Goal: Complete application form: Complete application form

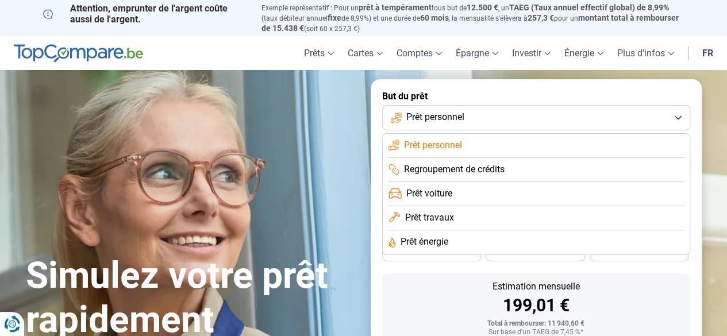
click at [453, 230] on li "Prêt travaux" at bounding box center [535, 242] width 295 height 24
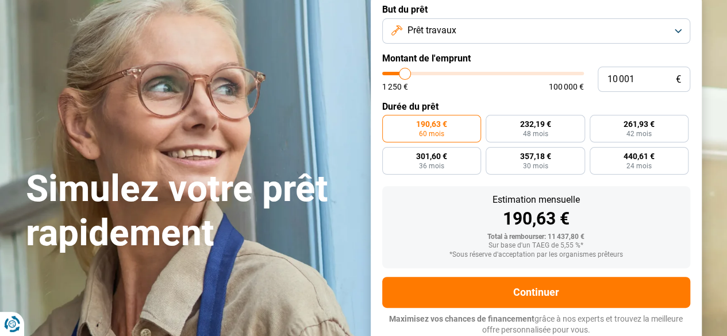
scroll to position [88, 0]
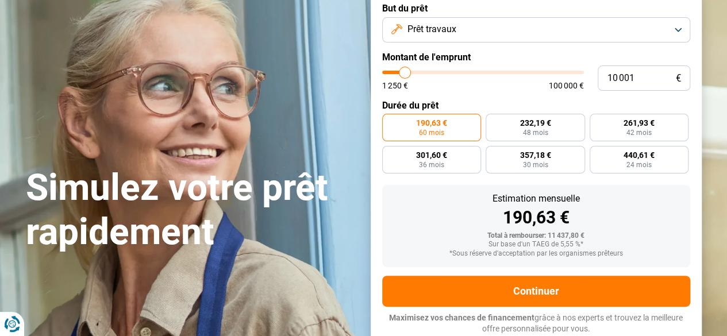
type input "9 500"
type input "9500"
type input "10 250"
type input "10250"
type input "11 500"
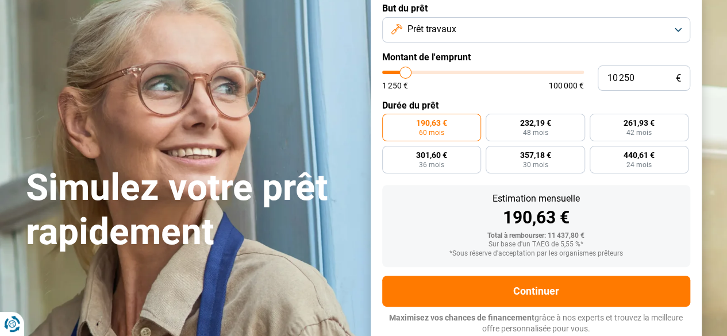
type input "11500"
type input "12 750"
type input "12750"
type input "13 500"
type input "13500"
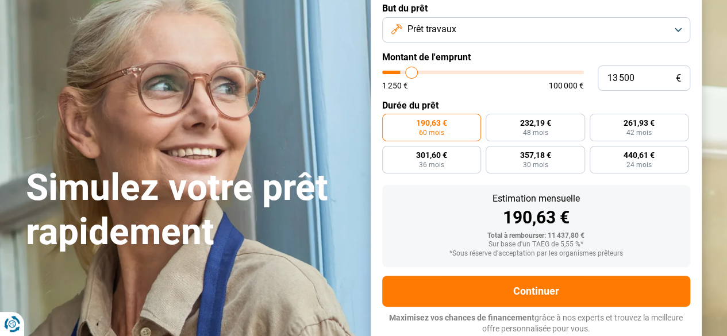
type input "15 500"
type input "15500"
type input "17 250"
type input "17250"
type input "20 500"
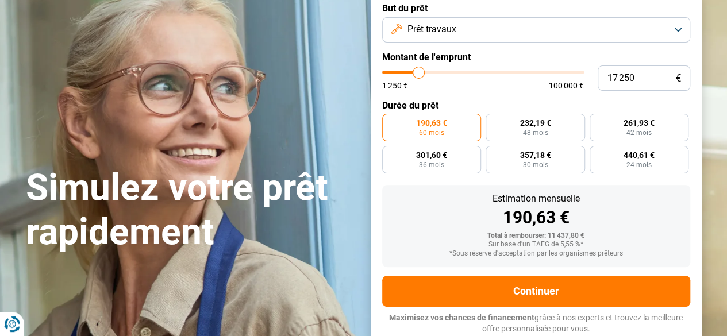
type input "20500"
type input "22 750"
type input "22750"
type input "25 750"
type input "25750"
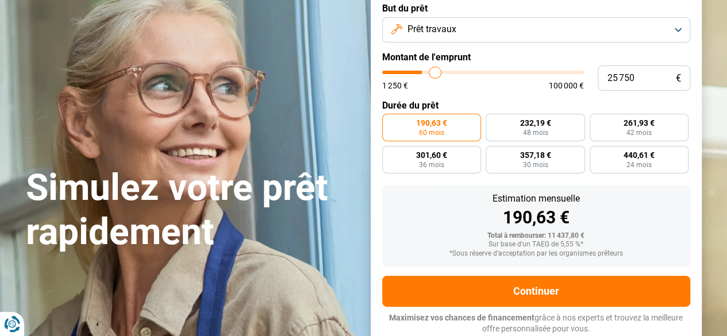
type input "29 500"
type input "29500"
type input "32 000"
type input "32000"
type input "34 500"
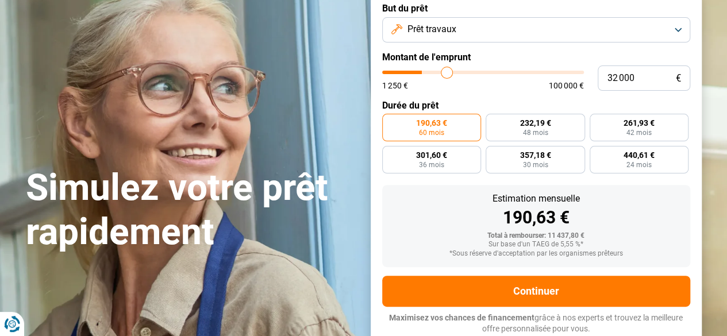
type input "34500"
type input "37 000"
type input "37000"
type input "39 000"
type input "39000"
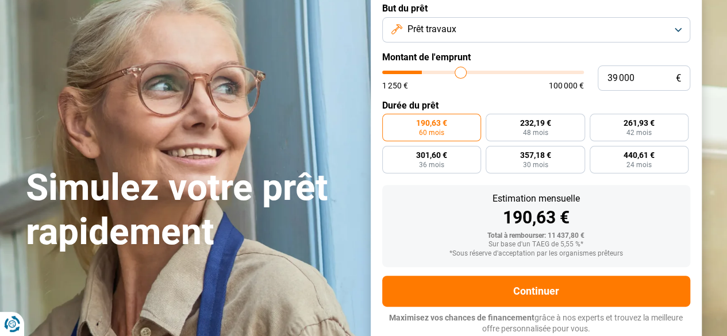
type input "40 500"
type input "40500"
type input "41 500"
type input "41500"
type input "42 000"
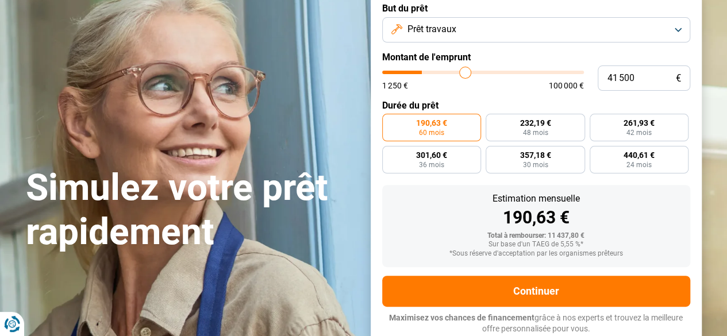
type input "42000"
type input "42 750"
type input "42750"
type input "43 000"
type input "43000"
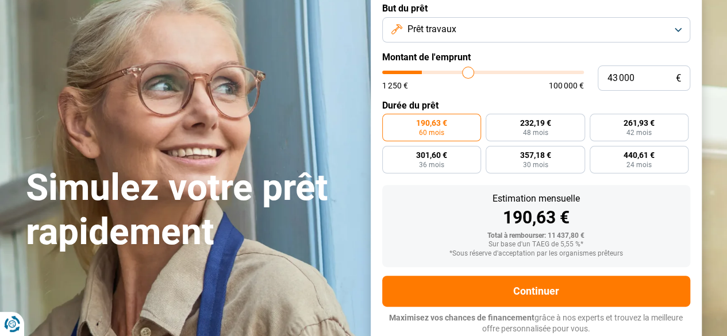
type input "43 500"
type input "43500"
type input "43 750"
drag, startPoint x: 403, startPoint y: 74, endPoint x: 469, endPoint y: 78, distance: 65.6
type input "43750"
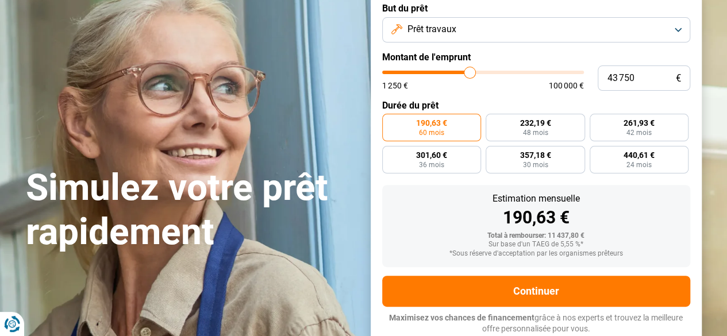
click at [469, 74] on input "range" at bounding box center [483, 72] width 202 height 3
radio input "false"
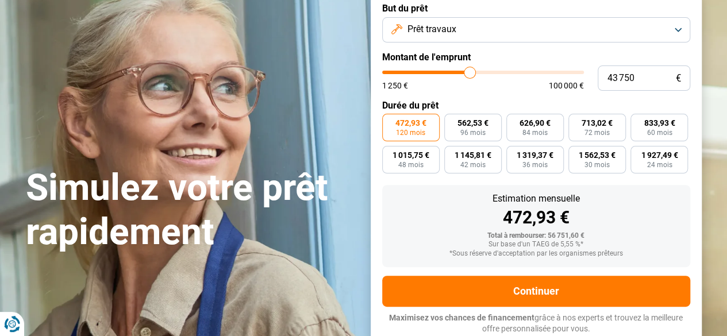
type input "43 500"
type input "43500"
type input "44 250"
type input "44250"
type input "44 750"
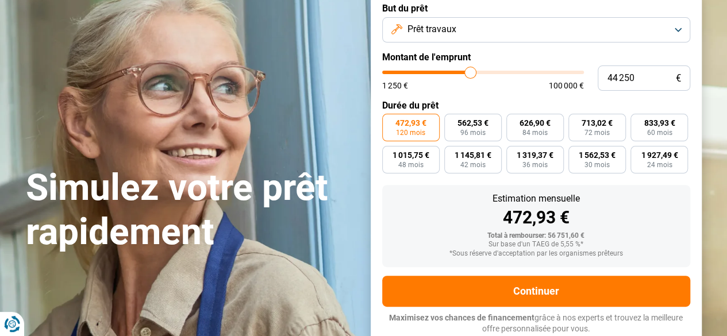
type input "44750"
type input "46 250"
type input "46250"
type input "47 500"
type input "47500"
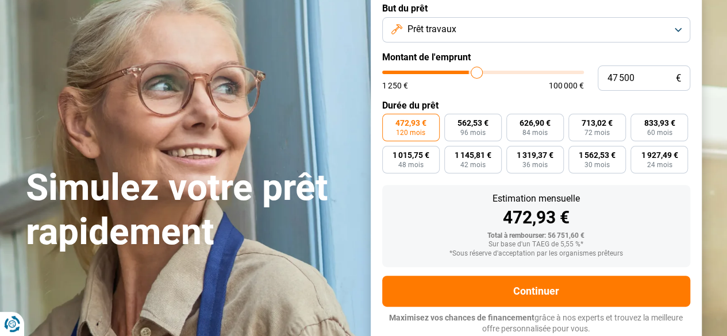
type input "49 250"
type input "49250"
type input "50 750"
type input "50750"
type input "51 750"
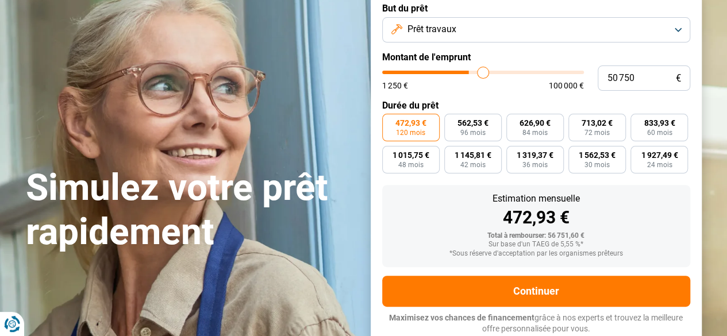
type input "51750"
type input "51 000"
type input "51000"
type input "50 250"
type input "50250"
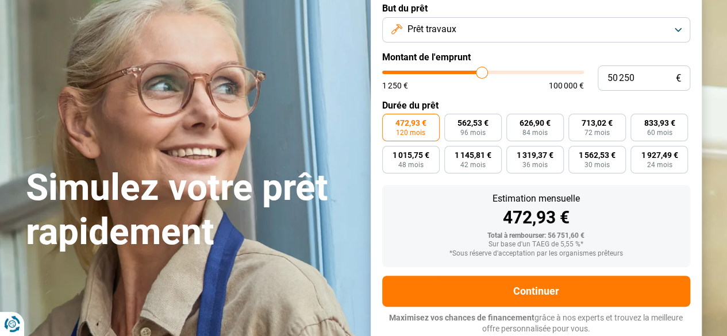
type input "49 750"
type input "49750"
type input "49 250"
type input "49250"
type input "48 750"
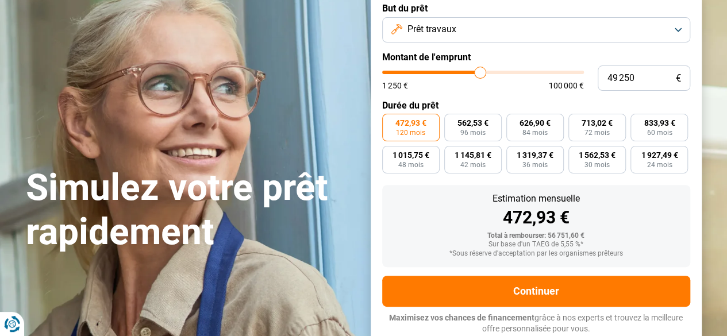
type input "48750"
type input "48 250"
type input "48250"
type input "47 750"
type input "47750"
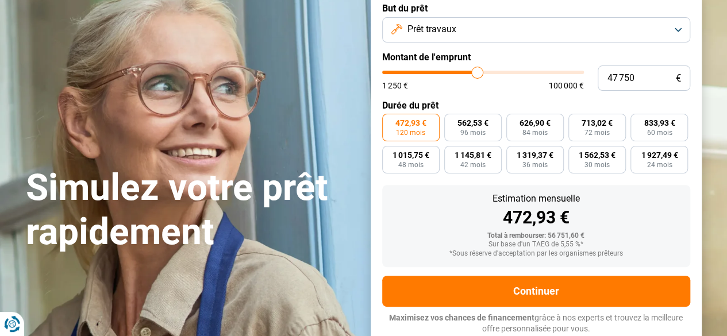
type input "46 750"
type input "46750"
type input "46 250"
type input "46250"
type input "45 000"
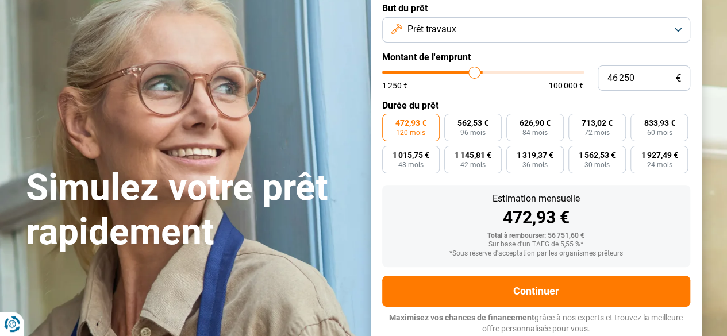
type input "45000"
type input "44 250"
type input "44250"
type input "43 500"
type input "43500"
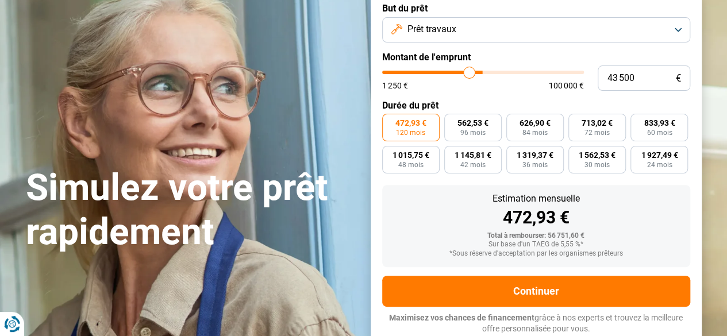
type input "42 750"
type input "42750"
type input "41 500"
type input "41500"
type input "40 750"
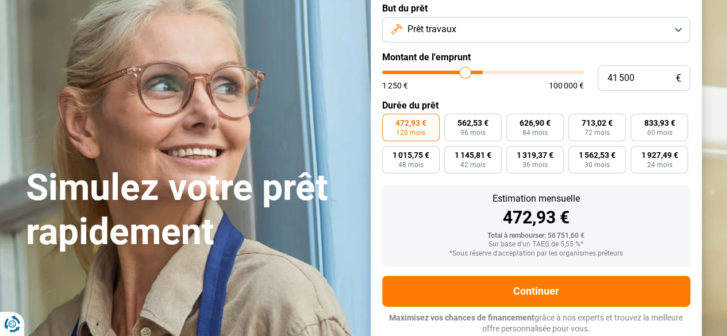
type input "40750"
type input "39 750"
type input "39750"
type input "39 250"
type input "39250"
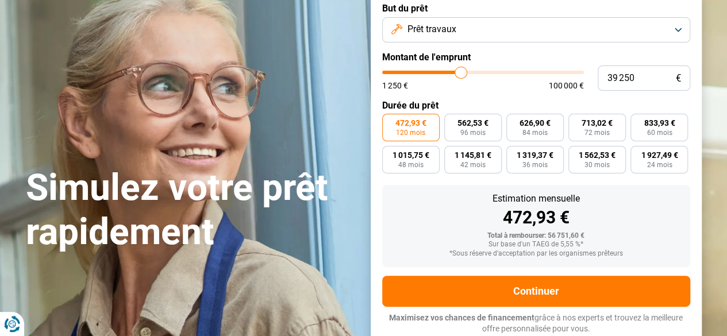
type input "38 750"
type input "38750"
type input "38 500"
type input "38500"
type input "38 250"
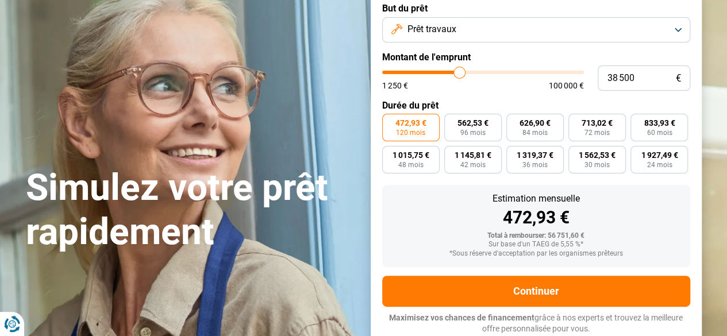
type input "38250"
type input "38 000"
type input "38000"
type input "37 500"
type input "37500"
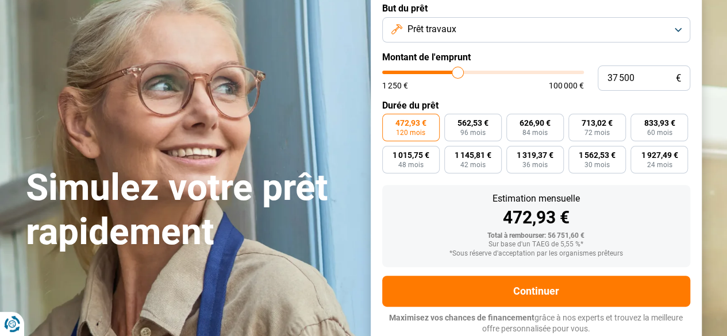
type input "37 250"
type input "37250"
type input "37 000"
type input "37000"
type input "36 500"
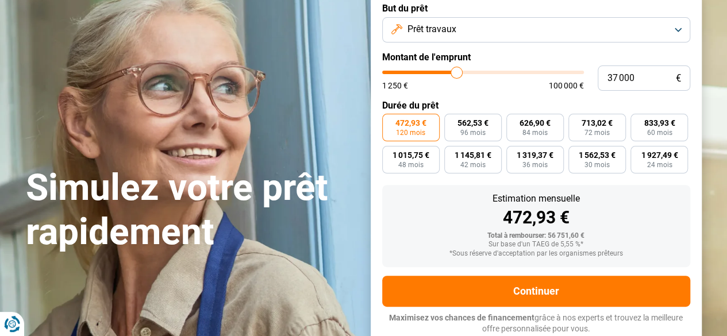
type input "36500"
type input "36 250"
type input "36250"
type input "35 500"
type input "35500"
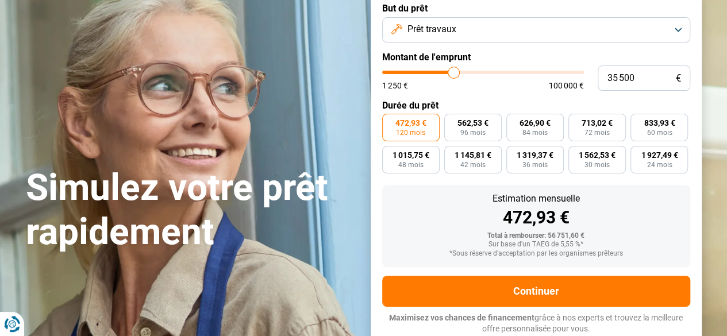
type input "35 000"
type input "35000"
type input "34 750"
type input "34750"
type input "34 250"
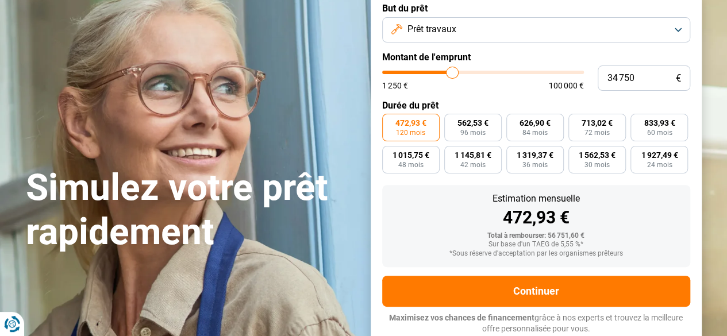
type input "34250"
type input "34 000"
type input "34000"
type input "33 500"
type input "33500"
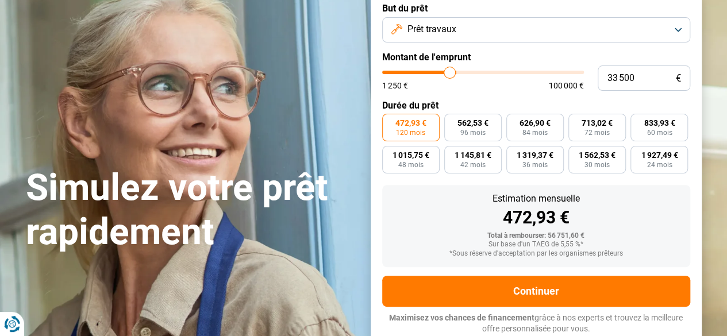
type input "33 250"
type input "33250"
type input "33 000"
type input "33000"
type input "33 500"
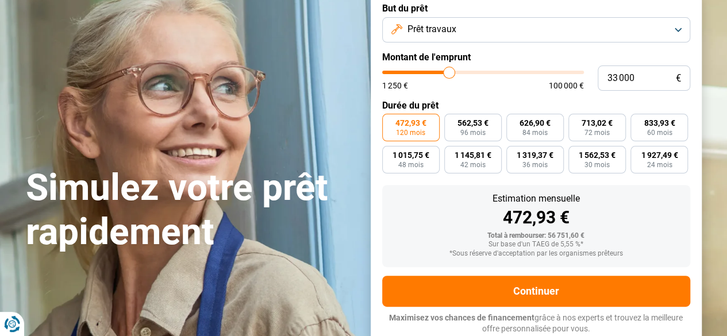
type input "33500"
type input "33 750"
type input "33750"
type input "34 000"
type input "34000"
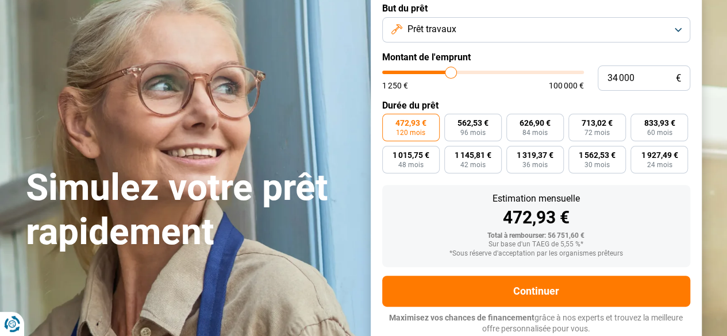
type input "34 250"
type input "34250"
type input "34 500"
type input "34500"
type input "34 750"
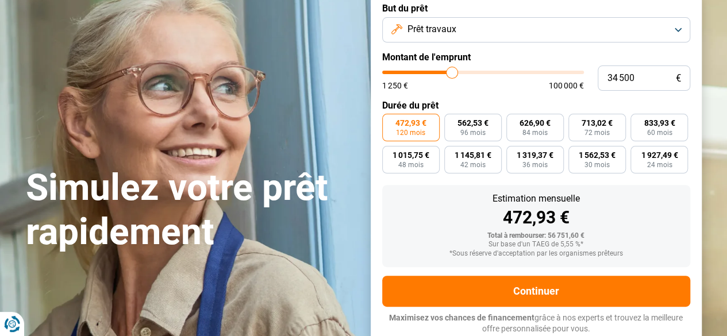
type input "34750"
type input "35 000"
type input "35000"
type input "34 750"
type input "34750"
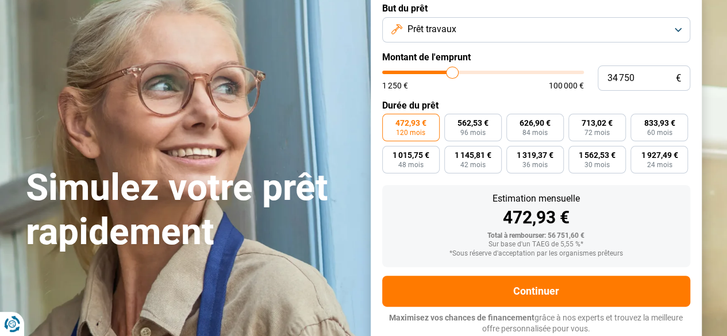
type input "35 000"
type input "35000"
type input "35 250"
type input "35250"
type input "35 500"
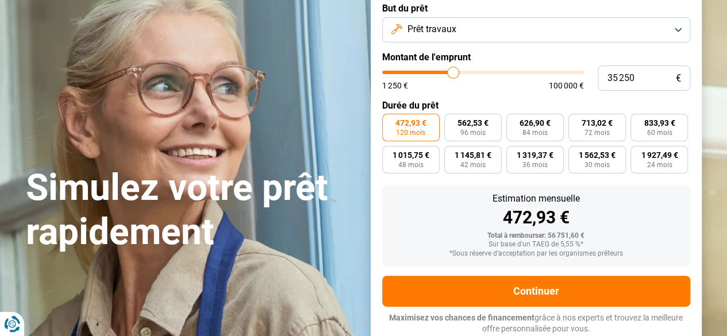
type input "35500"
type input "36 000"
type input "36000"
type input "36 250"
type input "36250"
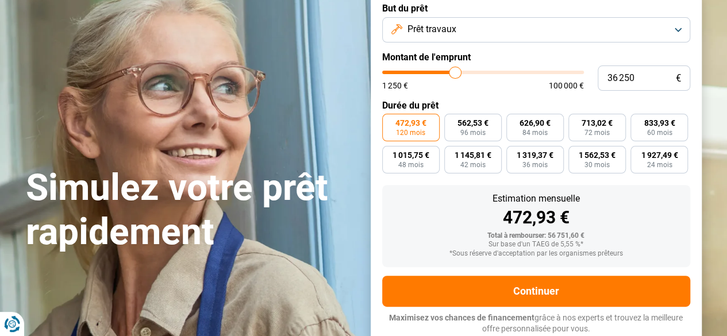
type input "36 000"
type input "36000"
type input "35 750"
drag, startPoint x: 467, startPoint y: 74, endPoint x: 454, endPoint y: 71, distance: 13.7
type input "35750"
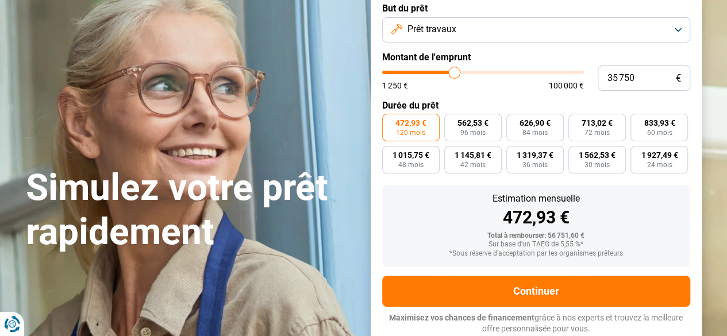
click at [454, 71] on input "range" at bounding box center [483, 72] width 202 height 3
type input "34 500"
type input "34500"
click at [451, 73] on input "range" at bounding box center [483, 72] width 202 height 3
click at [477, 134] on span "96 mois" at bounding box center [472, 132] width 25 height 7
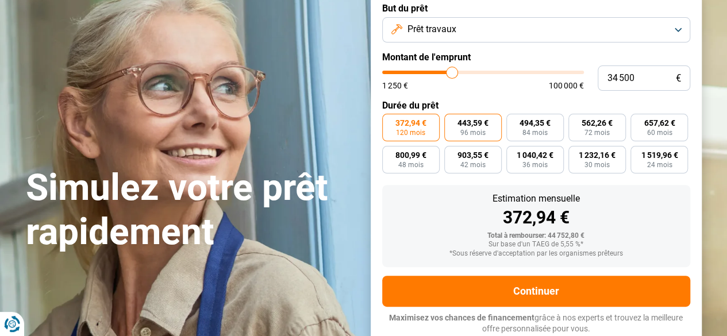
click at [451, 121] on input "443,59 € 96 mois" at bounding box center [447, 117] width 7 height 7
radio input "true"
click at [396, 126] on span "372,94 €" at bounding box center [410, 123] width 31 height 8
click at [389, 121] on input "372,94 € 120 mois" at bounding box center [385, 117] width 7 height 7
radio input "true"
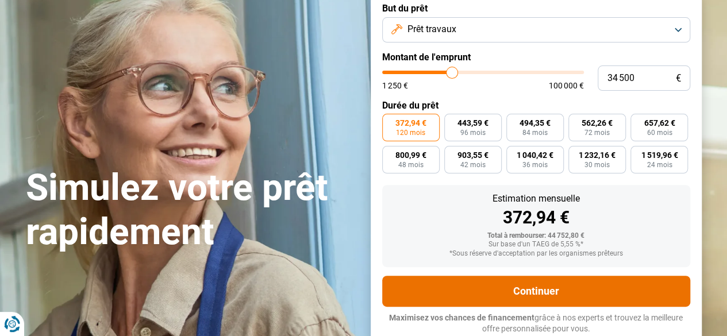
click at [584, 289] on button "Continuer" at bounding box center [536, 291] width 308 height 31
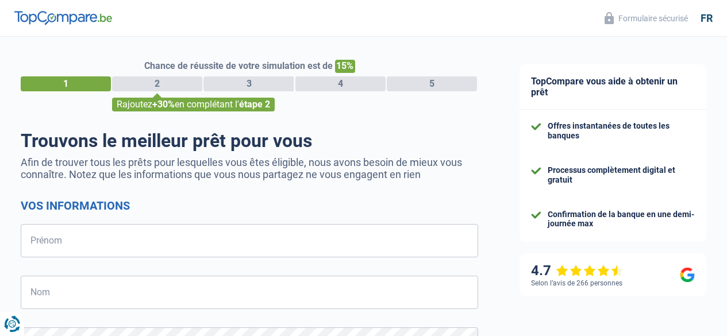
select select "32"
